Goal: Check status

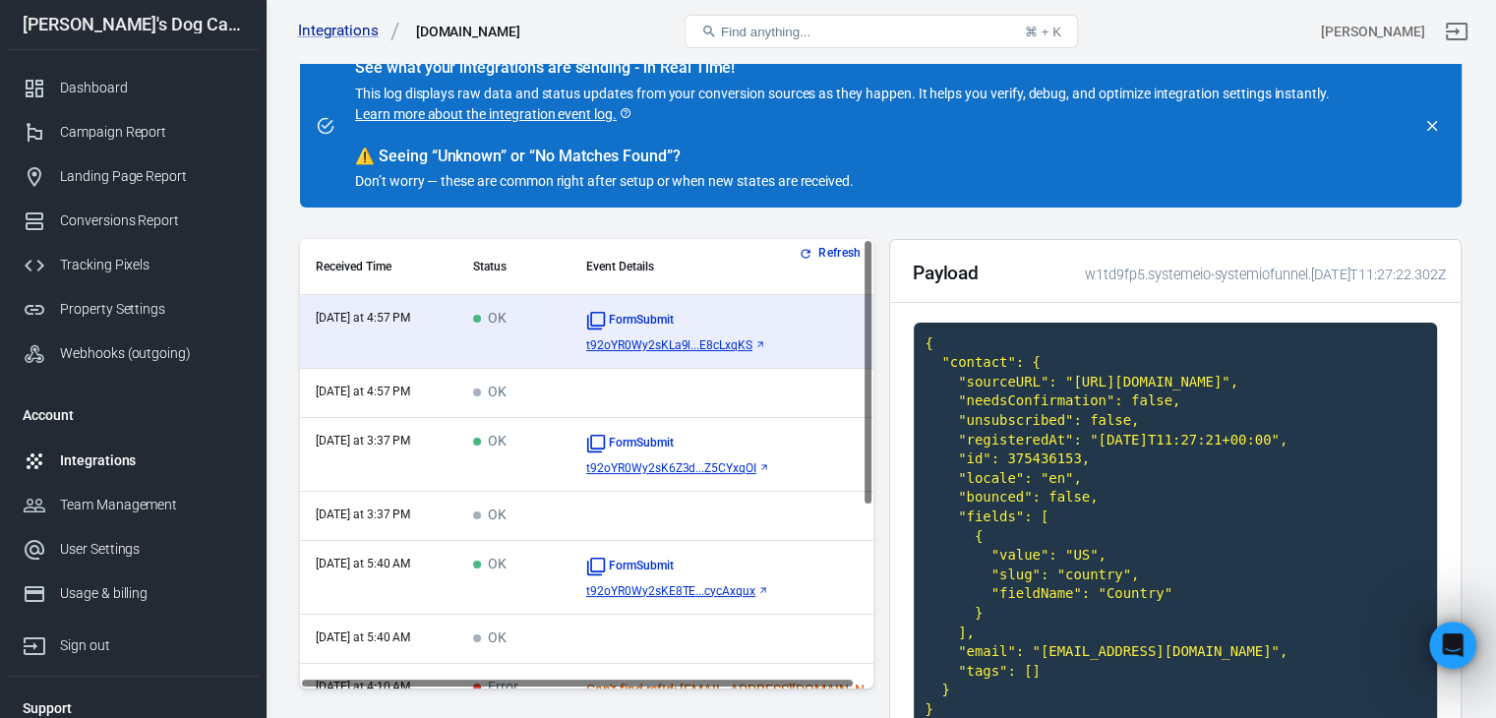
scroll to position [980, 0]
click at [823, 243] on button "Refresh" at bounding box center [832, 253] width 74 height 21
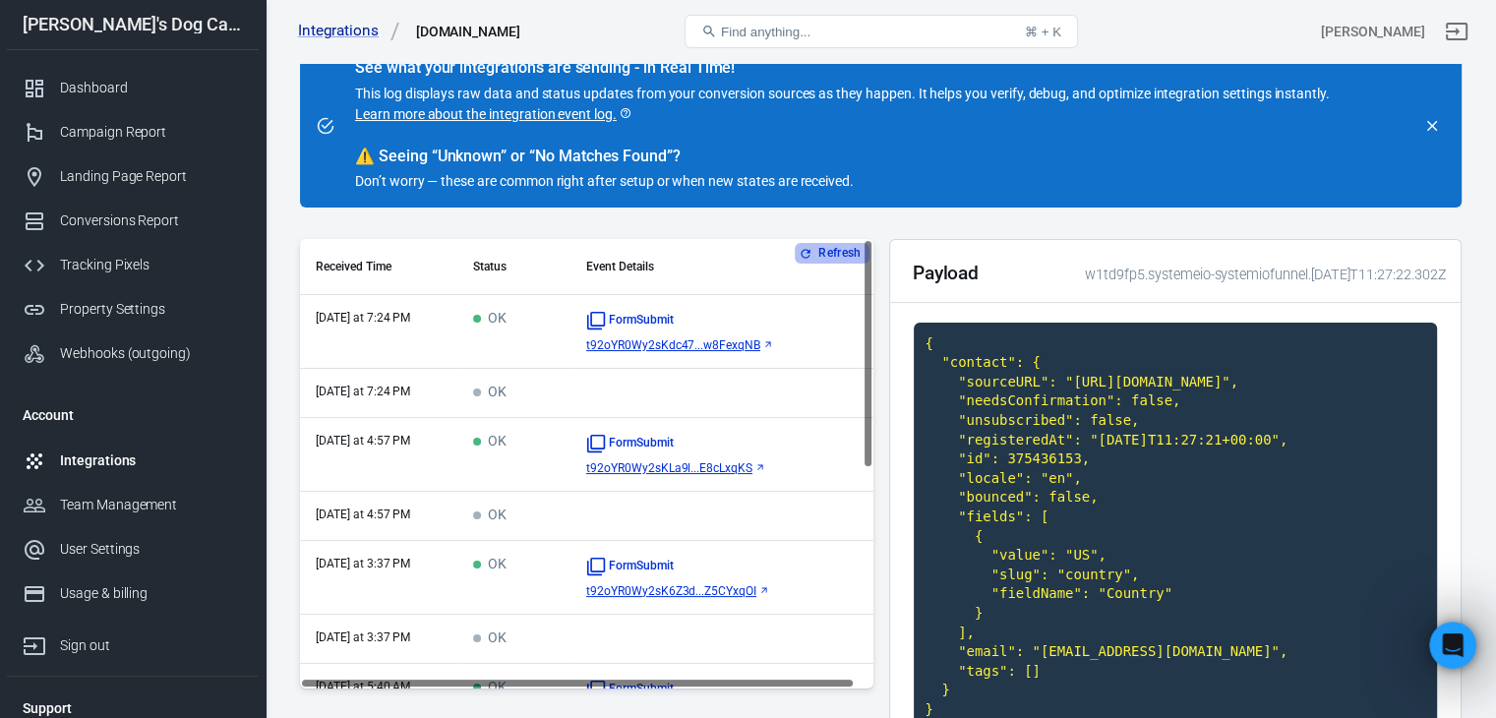
click at [819, 254] on button "Refresh" at bounding box center [832, 253] width 74 height 21
click at [401, 328] on td "[DATE] at 7:24 PM" at bounding box center [378, 332] width 157 height 74
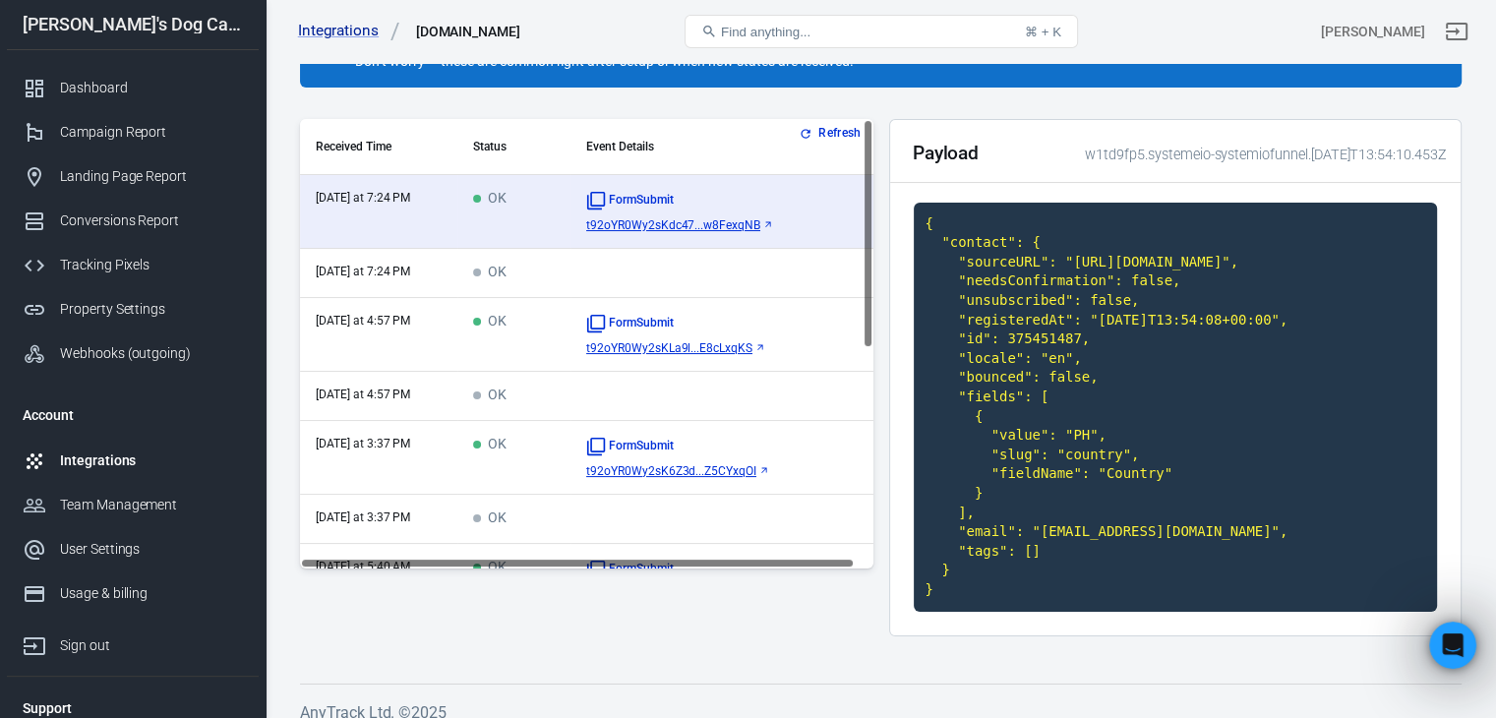
scroll to position [205, 0]
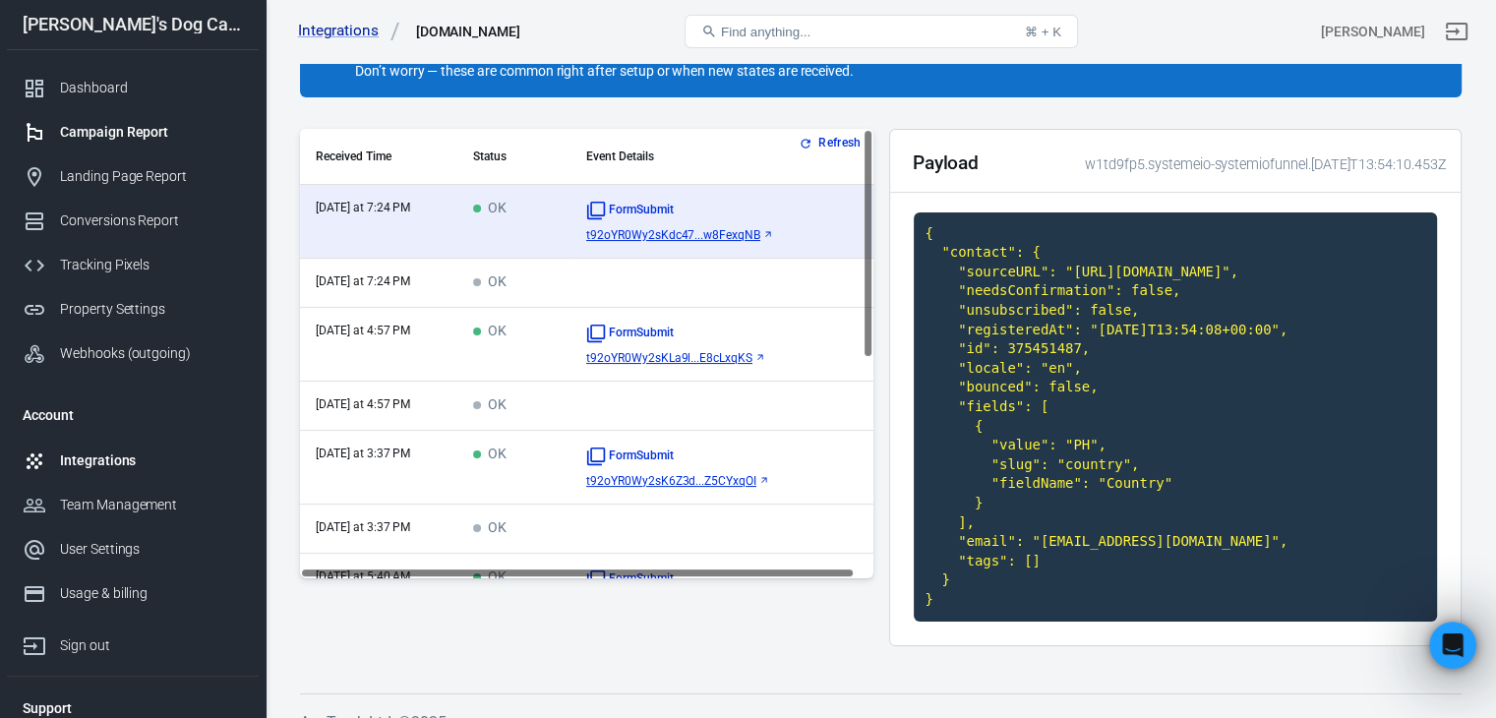
click at [100, 140] on div "Campaign Report" at bounding box center [151, 132] width 183 height 21
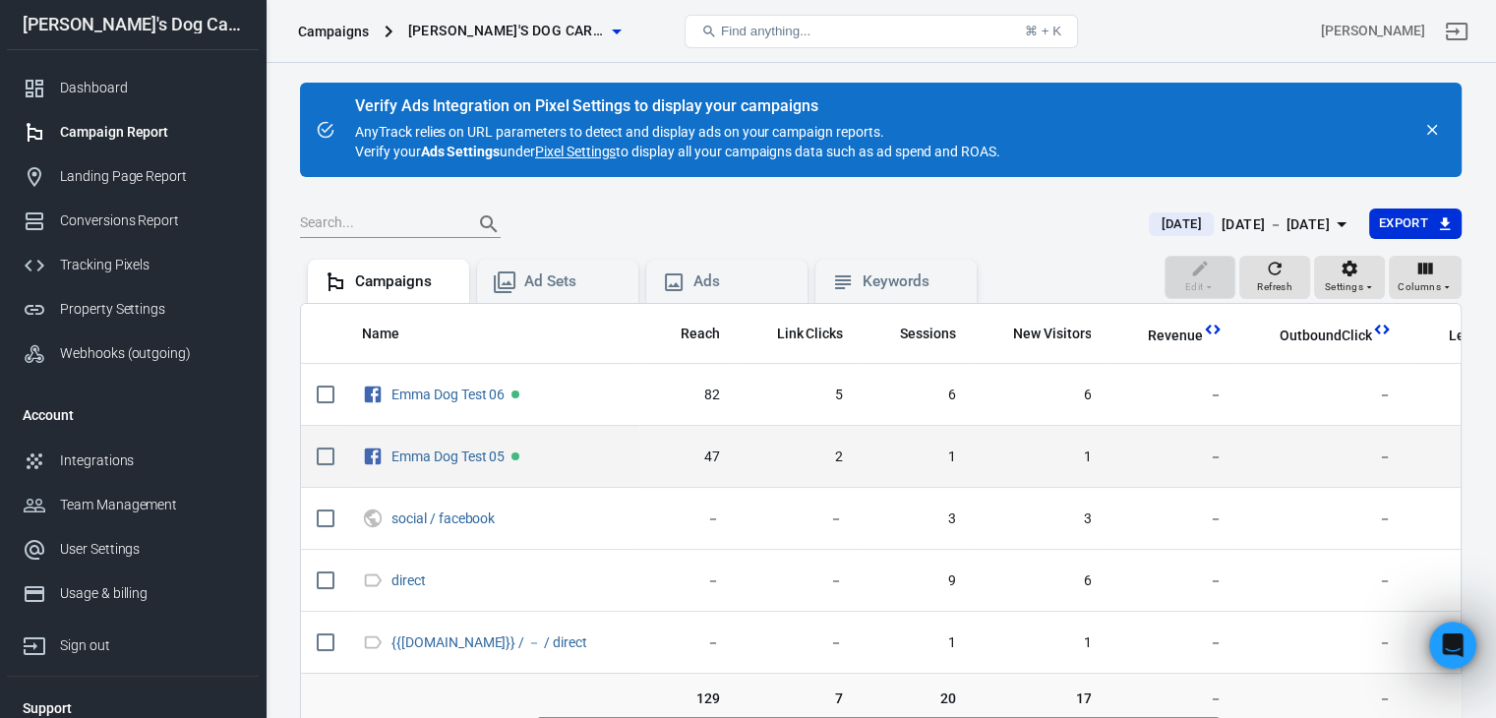
scroll to position [0, 797]
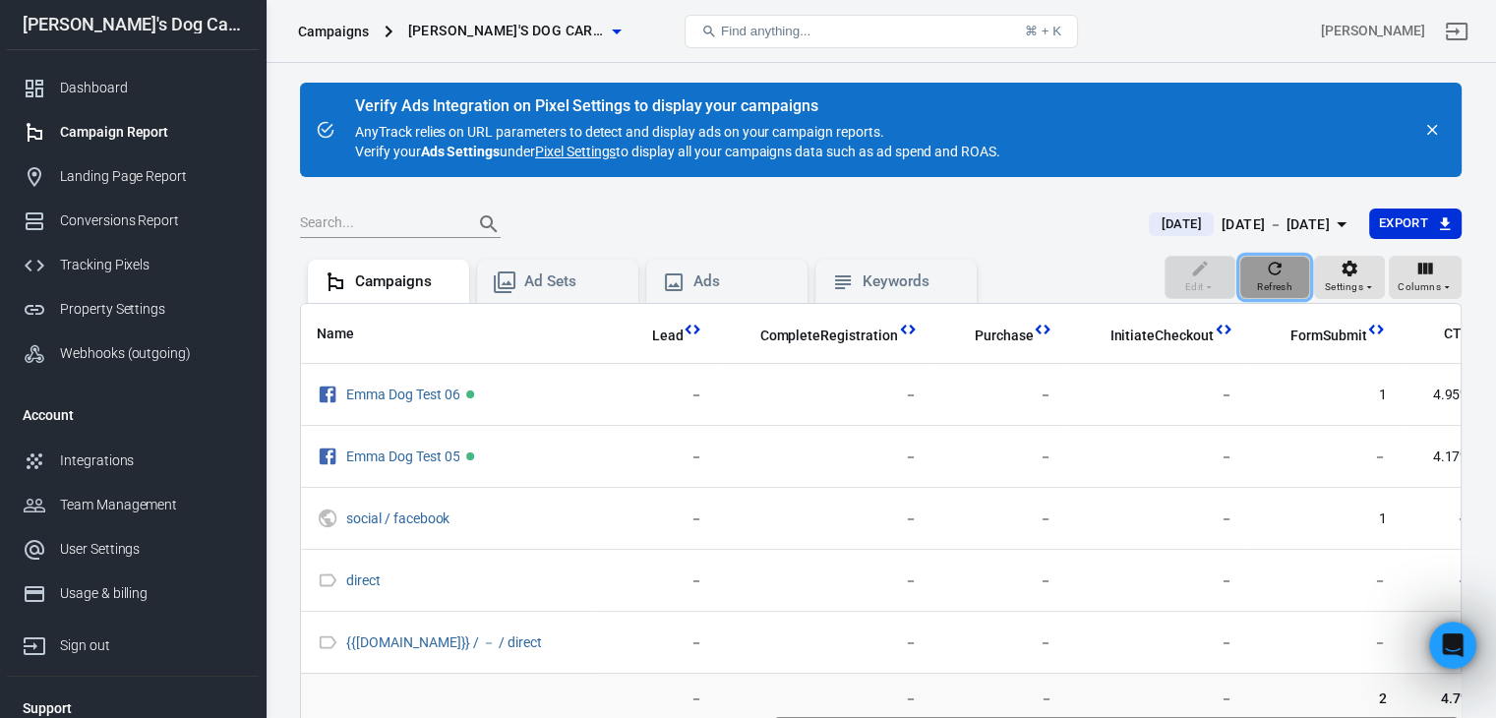
click at [1287, 280] on span "Refresh" at bounding box center [1274, 287] width 35 height 18
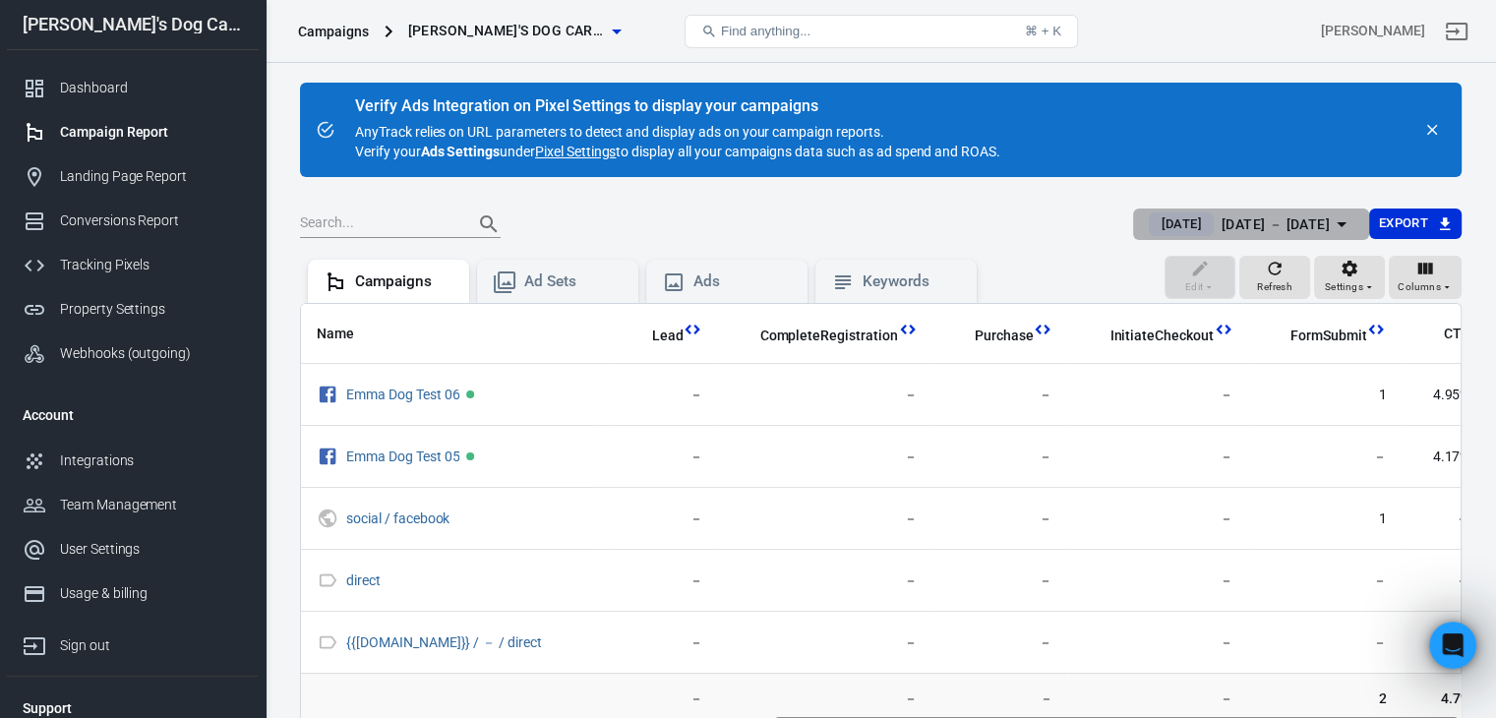
click at [1269, 222] on div "[DATE] － [DATE]" at bounding box center [1276, 224] width 108 height 25
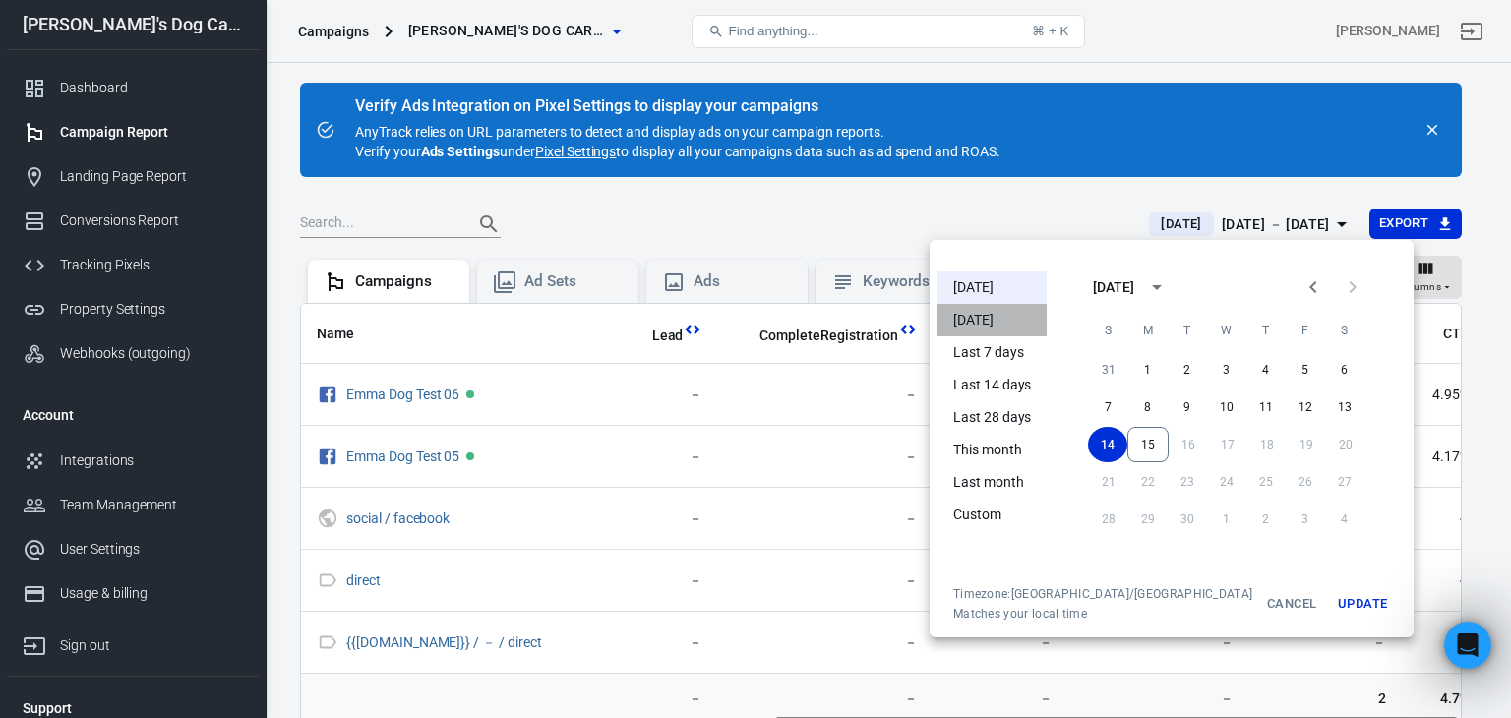
click at [973, 319] on li "[DATE]" at bounding box center [991, 320] width 109 height 32
click at [1331, 611] on button "Update" at bounding box center [1362, 603] width 63 height 35
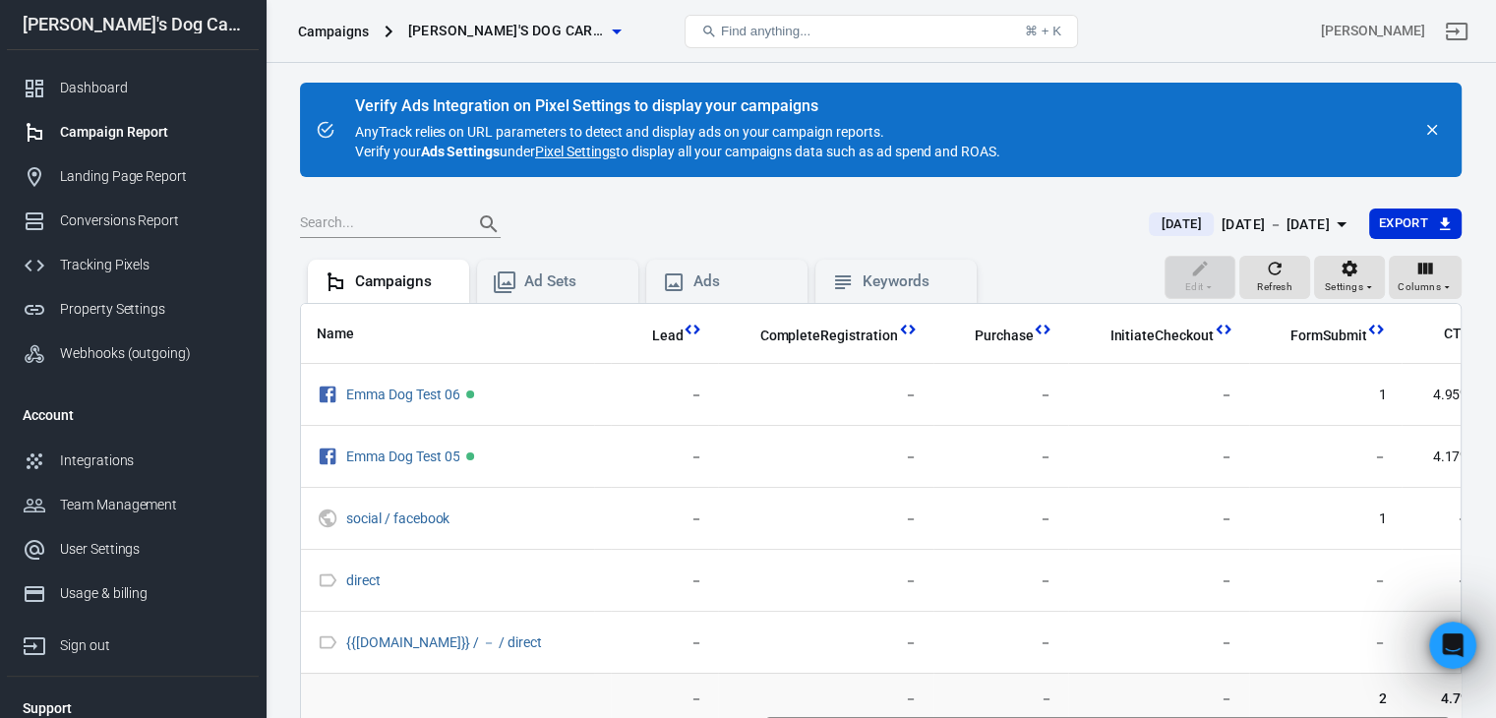
scroll to position [0, 782]
click at [1266, 241] on div "[DATE] [DATE] － [DATE] Export" at bounding box center [881, 233] width 1162 height 48
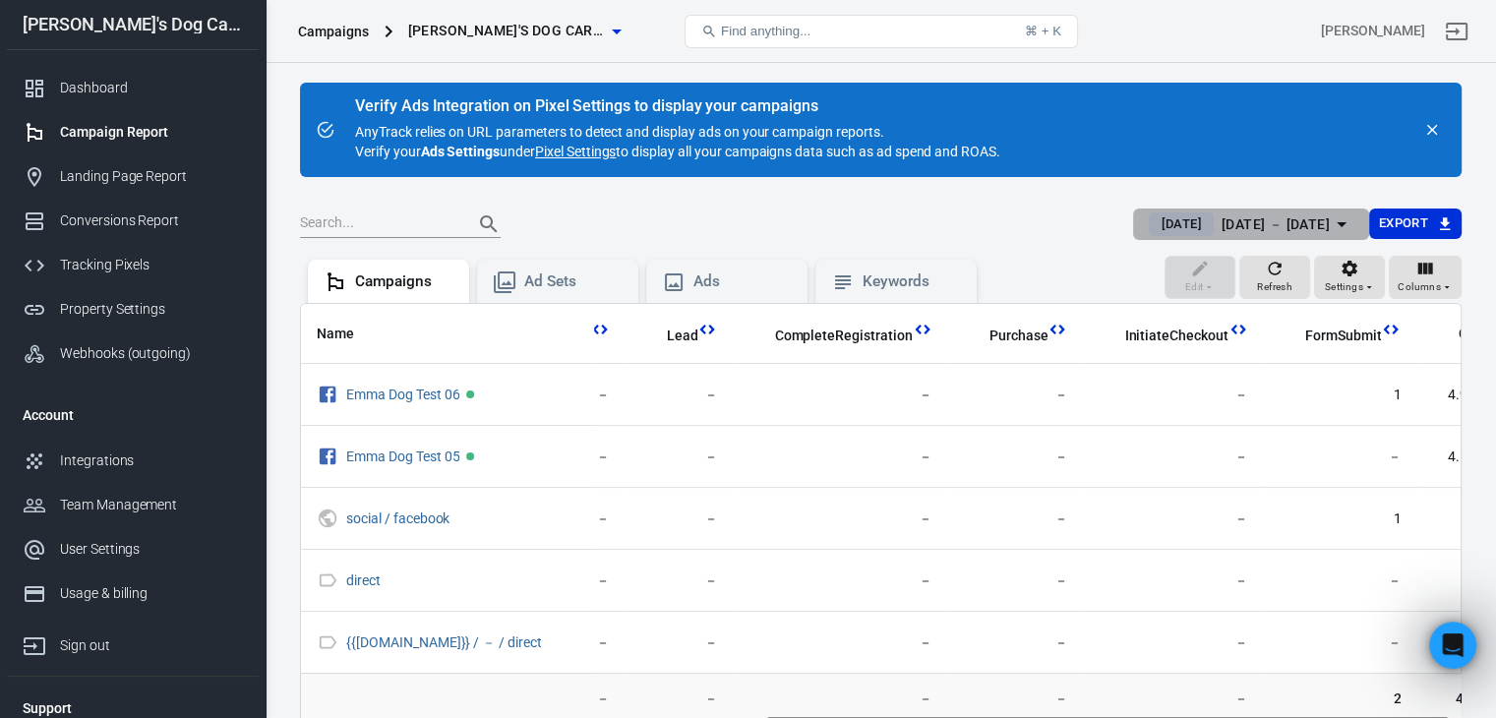
click at [1252, 226] on div "[DATE] － [DATE]" at bounding box center [1276, 224] width 108 height 25
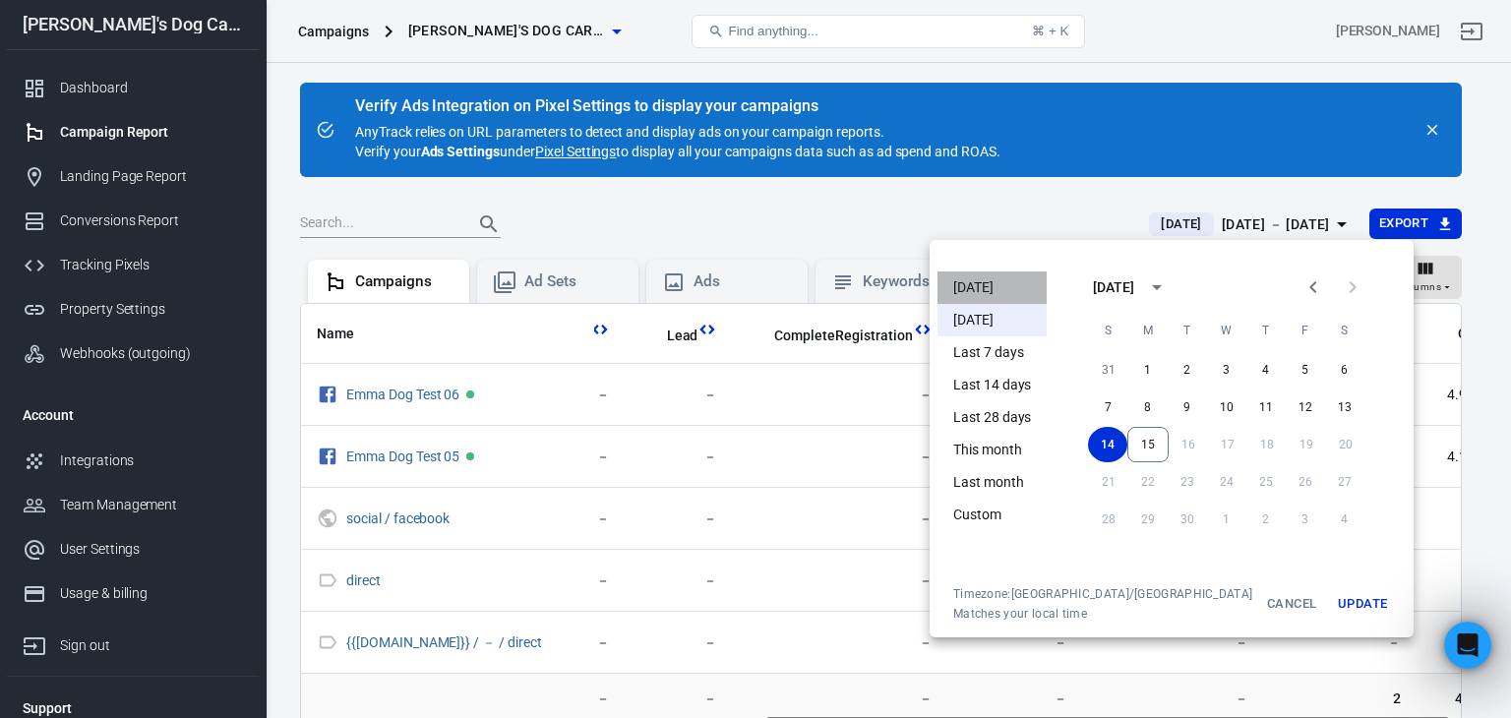
click at [967, 283] on li "[DATE]" at bounding box center [991, 287] width 109 height 32
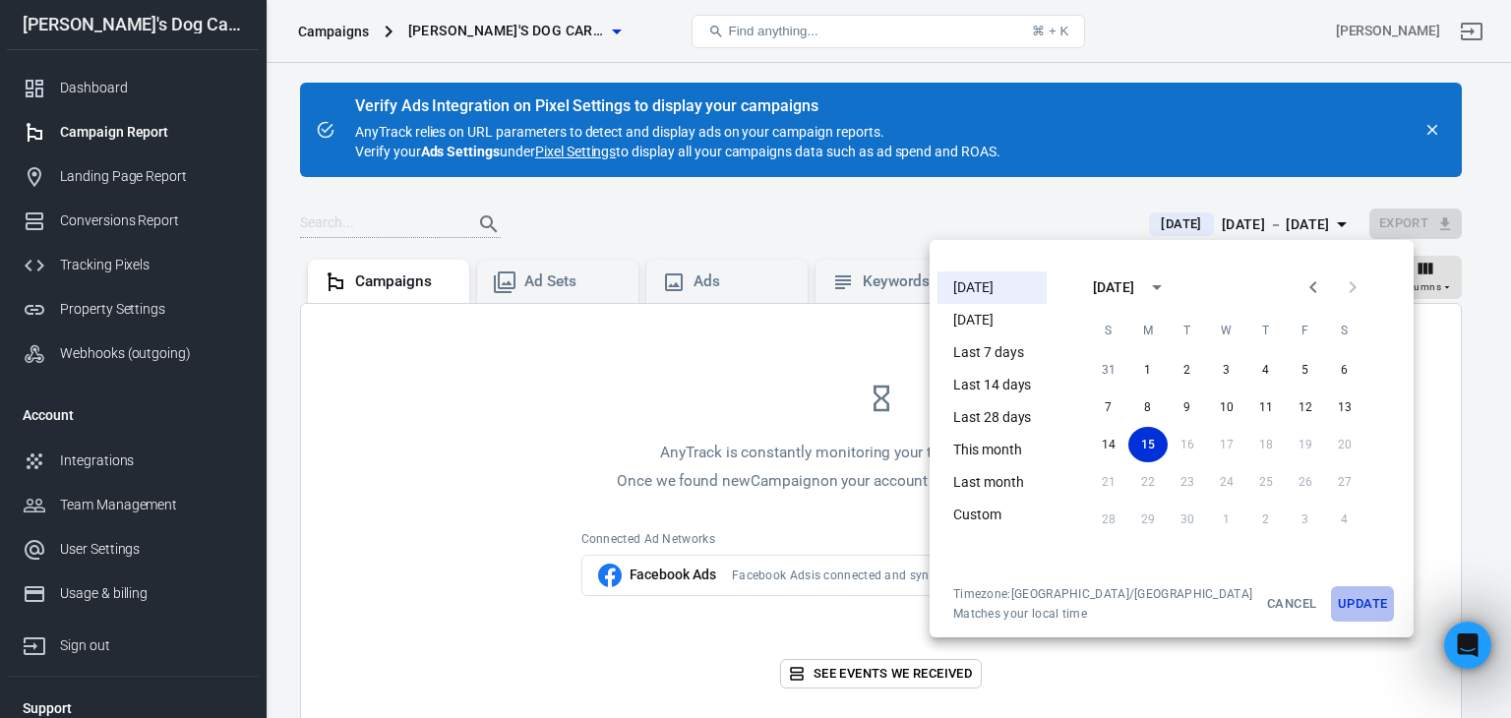
click at [1331, 590] on button "Update" at bounding box center [1362, 603] width 63 height 35
